Goal: Task Accomplishment & Management: Manage account settings

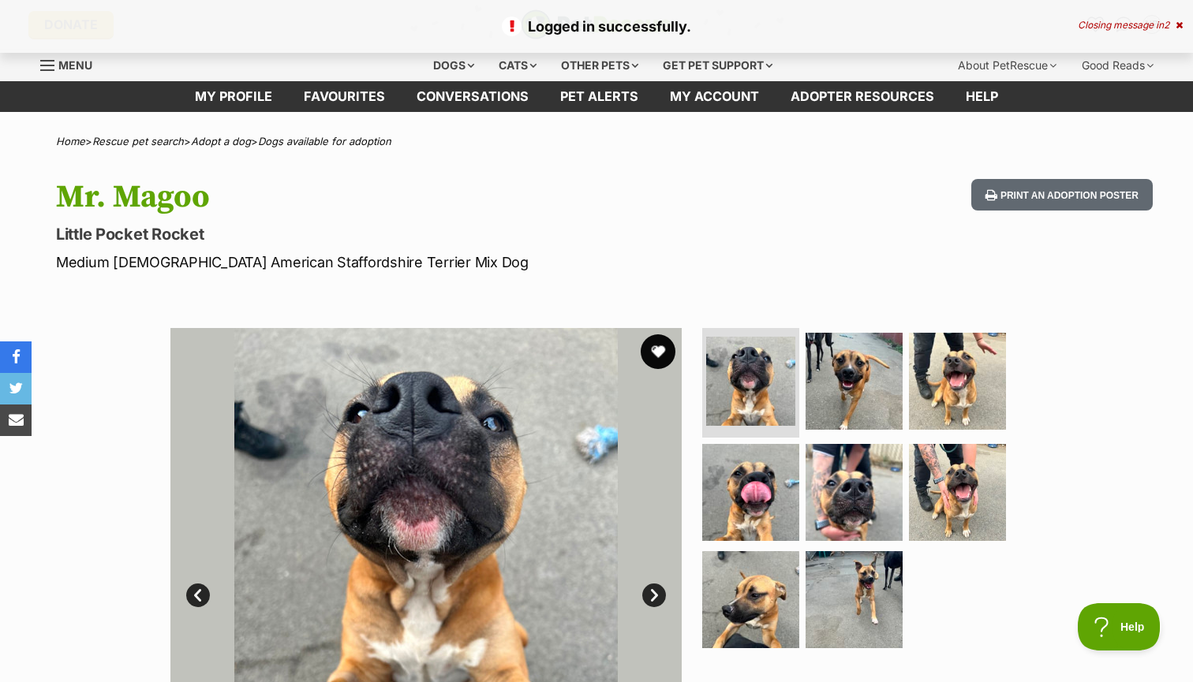
click at [660, 353] on button "favourite" at bounding box center [658, 352] width 35 height 35
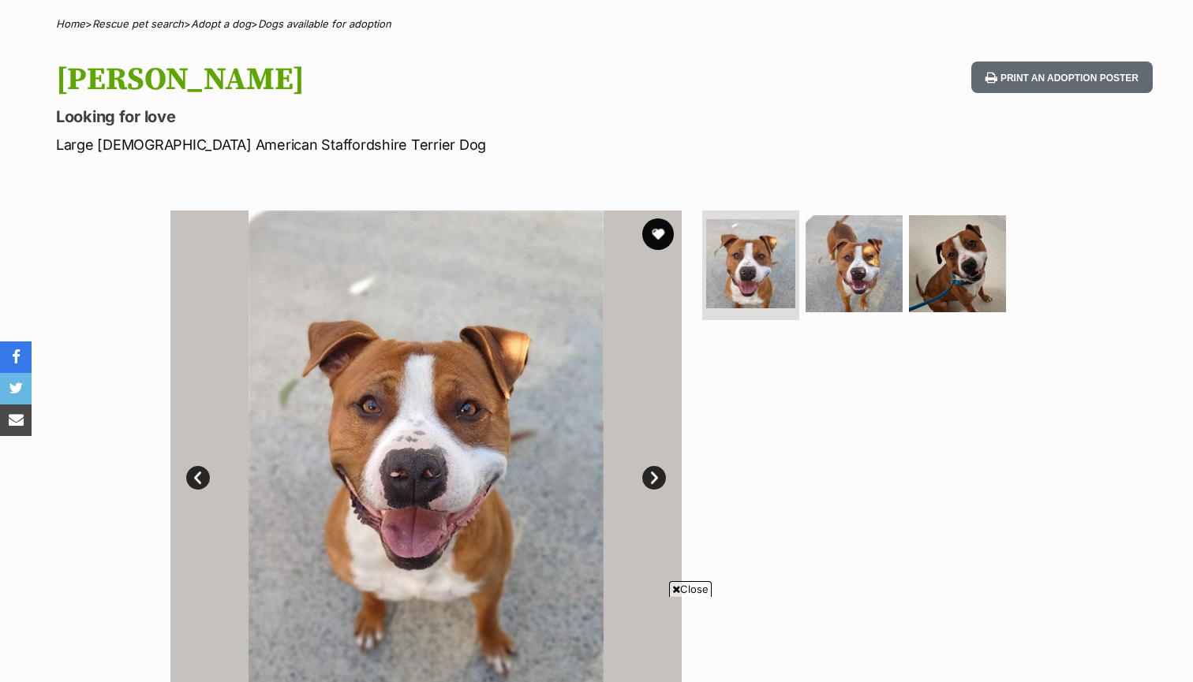
scroll to position [120, 0]
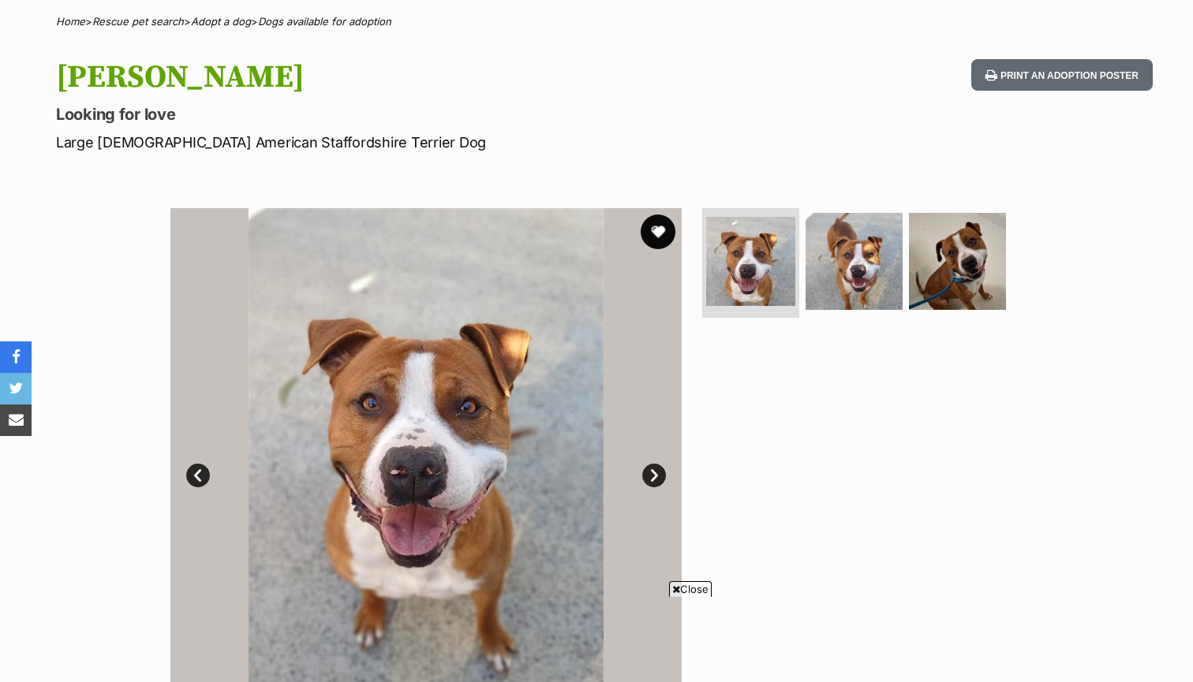
click at [662, 224] on button "favourite" at bounding box center [658, 232] width 35 height 35
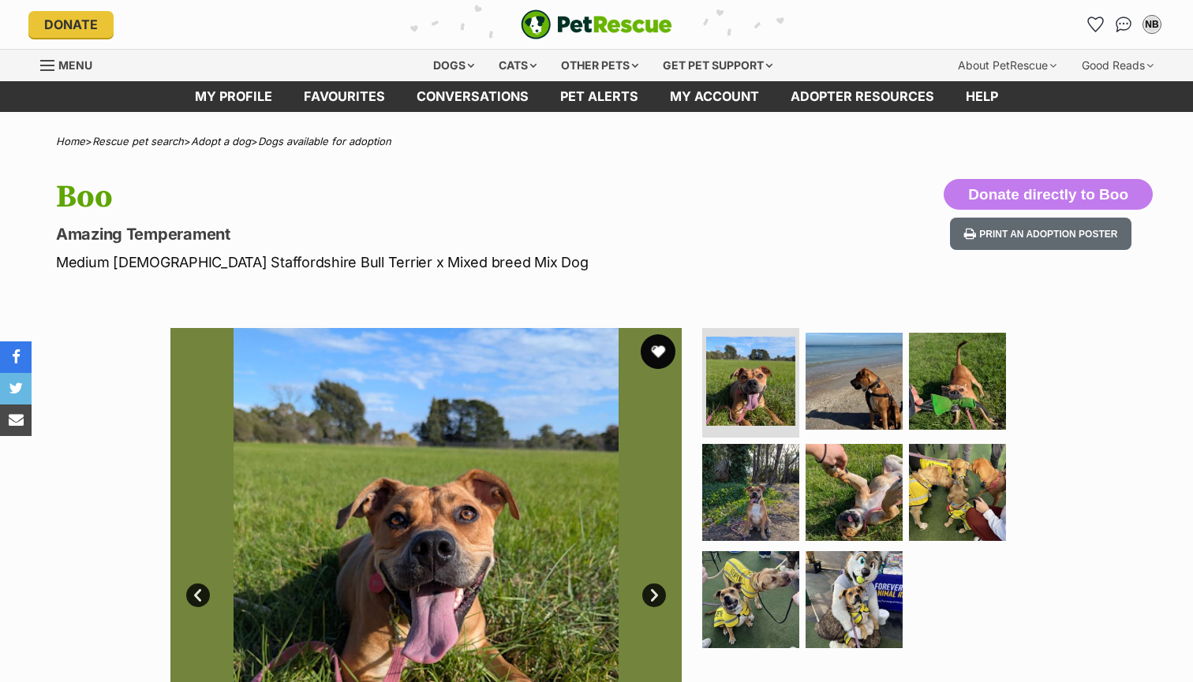
click at [654, 353] on button "favourite" at bounding box center [658, 352] width 35 height 35
